Goal: Entertainment & Leisure: Consume media (video, audio)

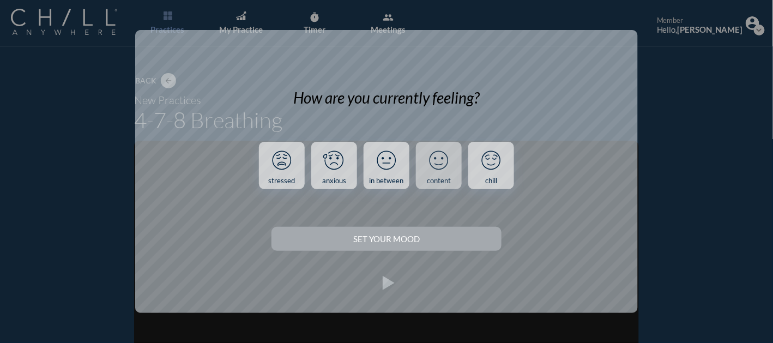
click at [447, 170] on icon at bounding box center [439, 160] width 28 height 28
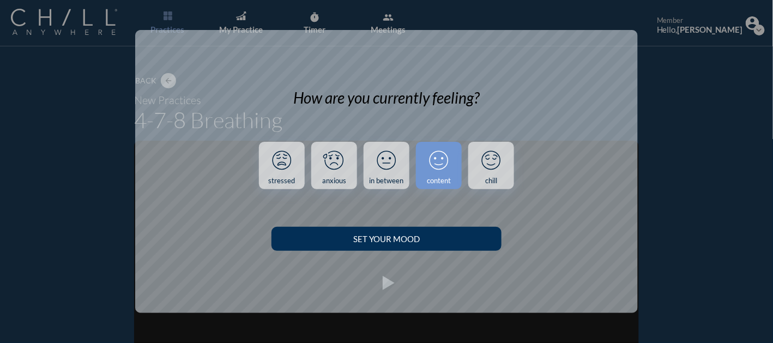
click at [375, 239] on div "Set your Mood" at bounding box center [386, 239] width 191 height 10
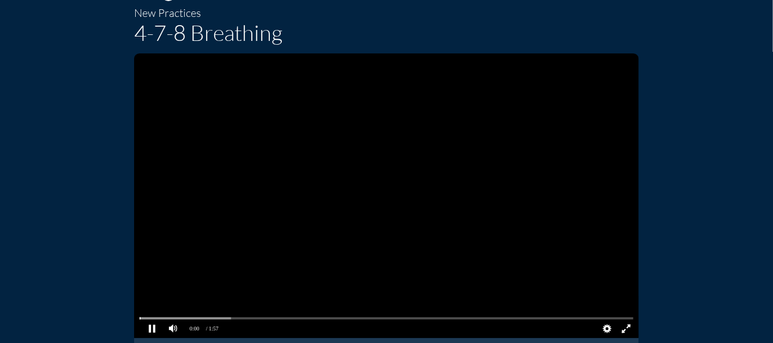
scroll to position [109, 0]
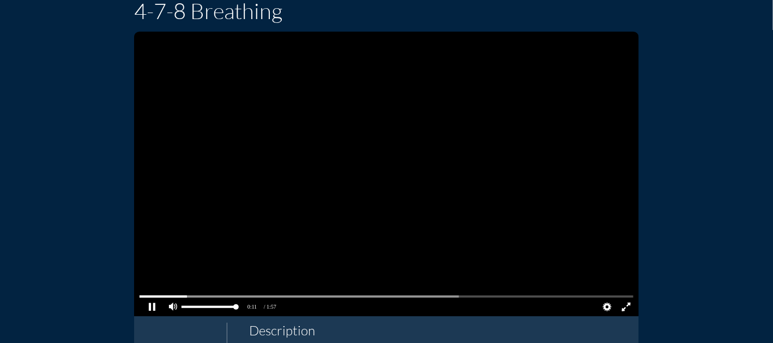
drag, startPoint x: 223, startPoint y: 308, endPoint x: 229, endPoint y: 309, distance: 5.7
click at [234, 308] on pjsdiv "0:09 0:11 / 1:57 LIVE Quality Auto 1080p Audio Subtitle" at bounding box center [386, 174] width 505 height 285
drag, startPoint x: 186, startPoint y: 296, endPoint x: 127, endPoint y: 295, distance: 58.9
click at [130, 295] on div "0:00 0:13 / 1:57 LIVE Quality Auto 1080p Audio Subtitle class is starting soon.…" at bounding box center [387, 197] width 514 height 331
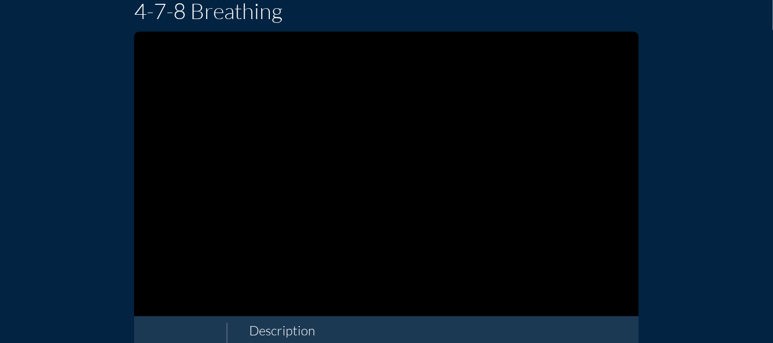
click at [75, 305] on div "Back arrow_back New Practices 4-7-8 Breathing 0:00 0:10 / 1:57 LIVE Quality Aut…" at bounding box center [387, 277] width 638 height 670
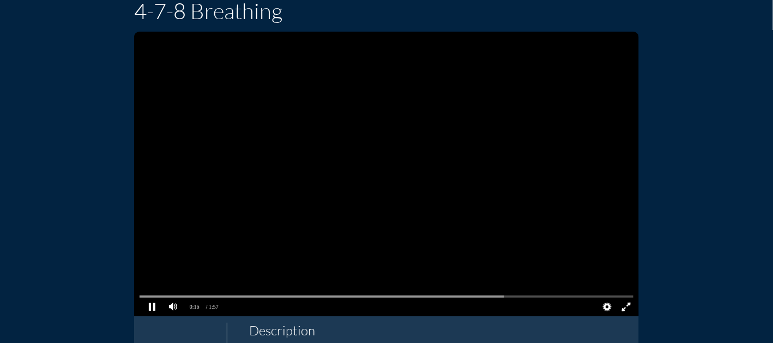
drag, startPoint x: 185, startPoint y: 297, endPoint x: 122, endPoint y: 305, distance: 64.3
click at [125, 305] on div "Back arrow_back New Practices 4-7-8 Breathing 0:06 0:16 / 1:57 LIVE Quality Aut…" at bounding box center [386, 277] width 522 height 670
click at [220, 295] on pjsdiv at bounding box center [387, 297] width 494 height 8
click at [206, 298] on pjsdiv at bounding box center [387, 297] width 494 height 8
click at [195, 298] on pjsdiv at bounding box center [387, 297] width 494 height 8
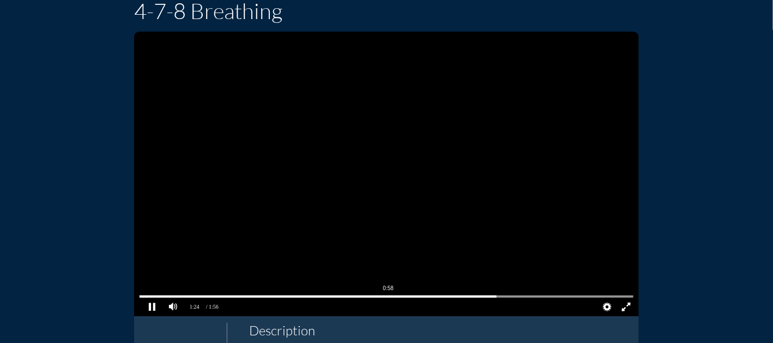
click at [385, 295] on pjsdiv at bounding box center [387, 297] width 494 height 8
click at [363, 297] on pjsdiv at bounding box center [387, 297] width 494 height 8
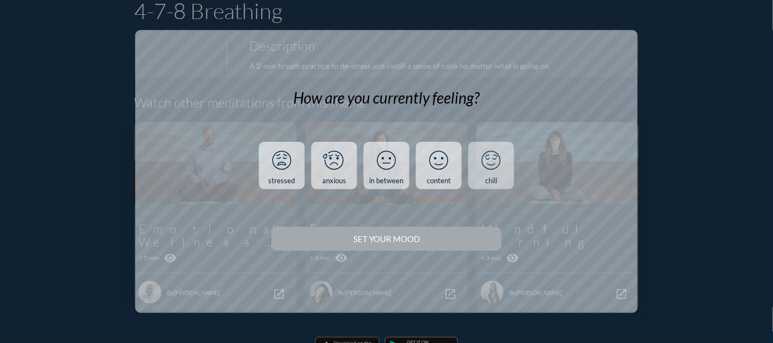
click at [494, 180] on div "chill" at bounding box center [491, 181] width 12 height 9
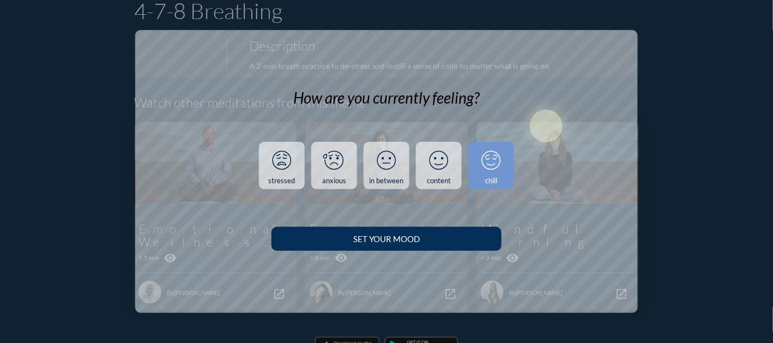
click at [385, 242] on div "Set your Mood" at bounding box center [386, 239] width 191 height 10
